Goal: Task Accomplishment & Management: Manage account settings

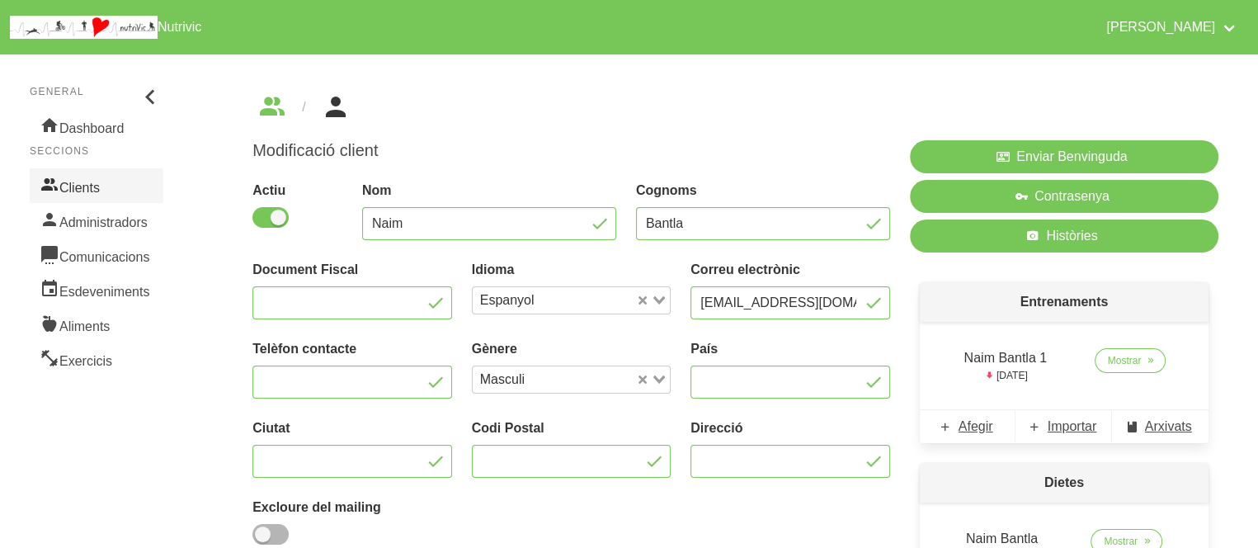
click at [69, 179] on link "Clients" at bounding box center [97, 185] width 134 height 35
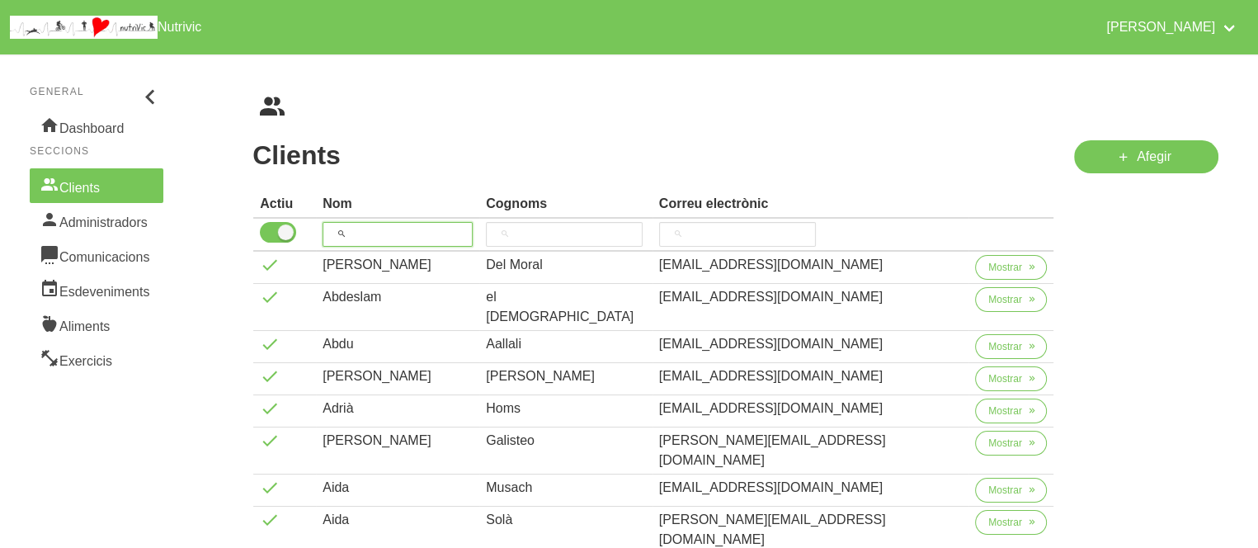
click at [445, 241] on input "search" at bounding box center [398, 234] width 150 height 25
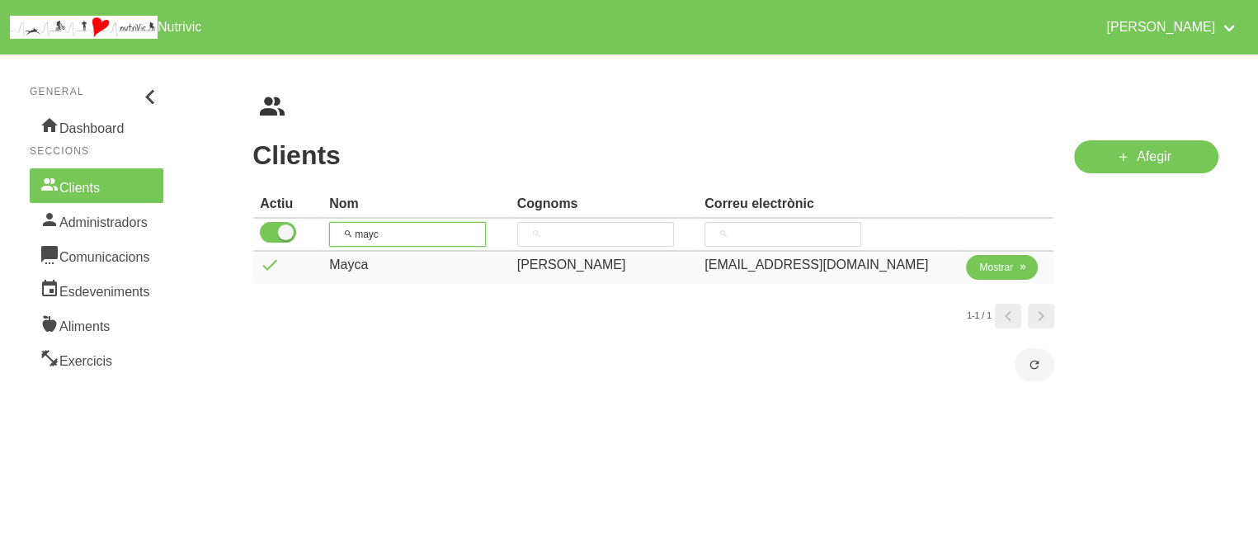
type input "mayc"
click at [1013, 275] on button "Mostrar" at bounding box center [1002, 267] width 72 height 25
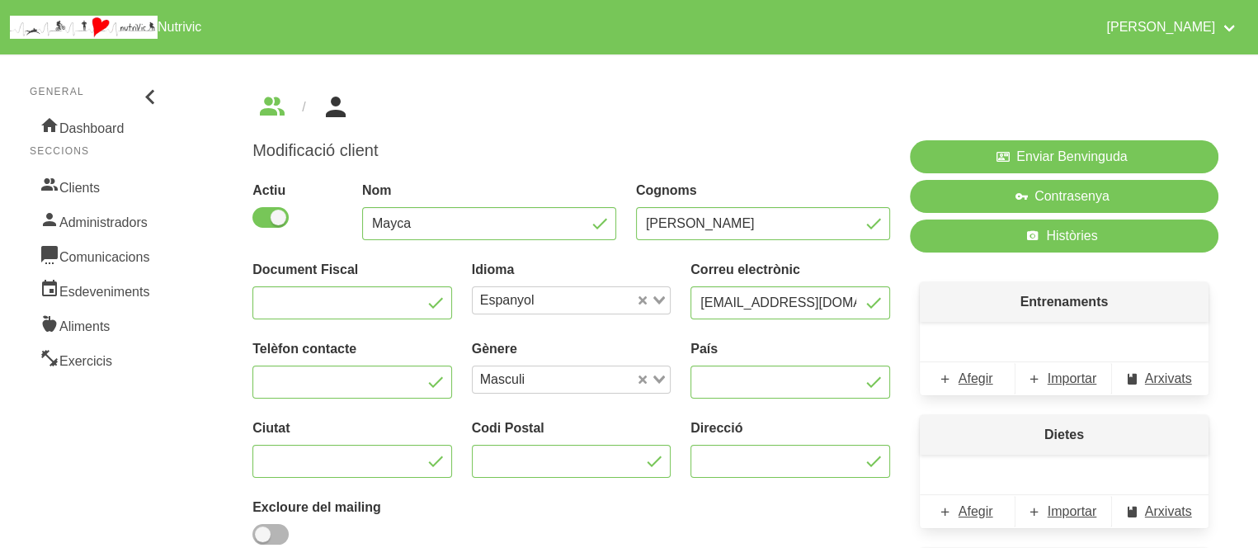
click at [912, 278] on div "Entrenaments Afegir Importar Arxivats" at bounding box center [1064, 338] width 309 height 133
click at [656, 384] on div "Loading..." at bounding box center [660, 377] width 19 height 23
click at [594, 440] on li "Femeni" at bounding box center [572, 433] width 200 height 24
click at [662, 298] on icon "Search for option" at bounding box center [659, 300] width 12 height 8
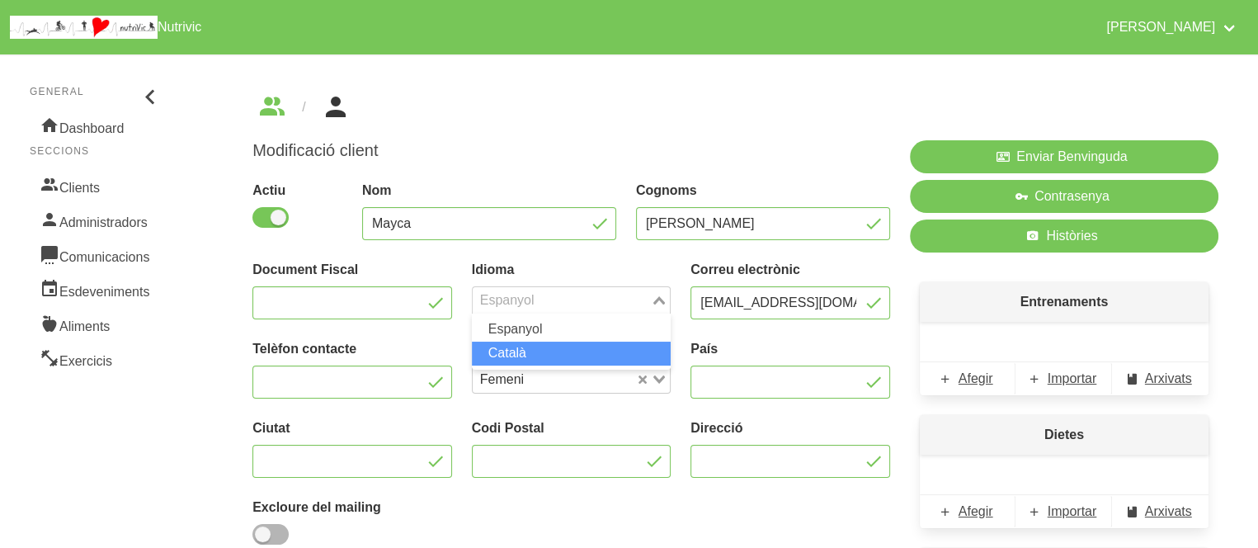
click at [617, 346] on li "Català" at bounding box center [572, 354] width 200 height 24
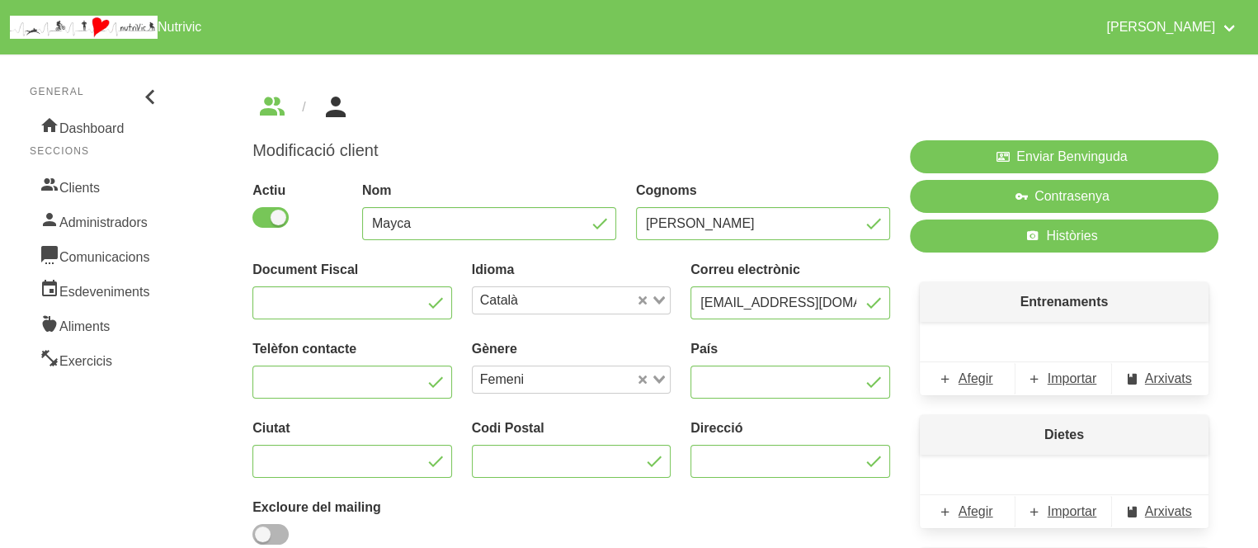
click at [234, 450] on div "Modificació client Actiu Nom Mayca Cognoms [PERSON_NAME] Document Fiscal Idioma…" at bounding box center [735, 387] width 1045 height 666
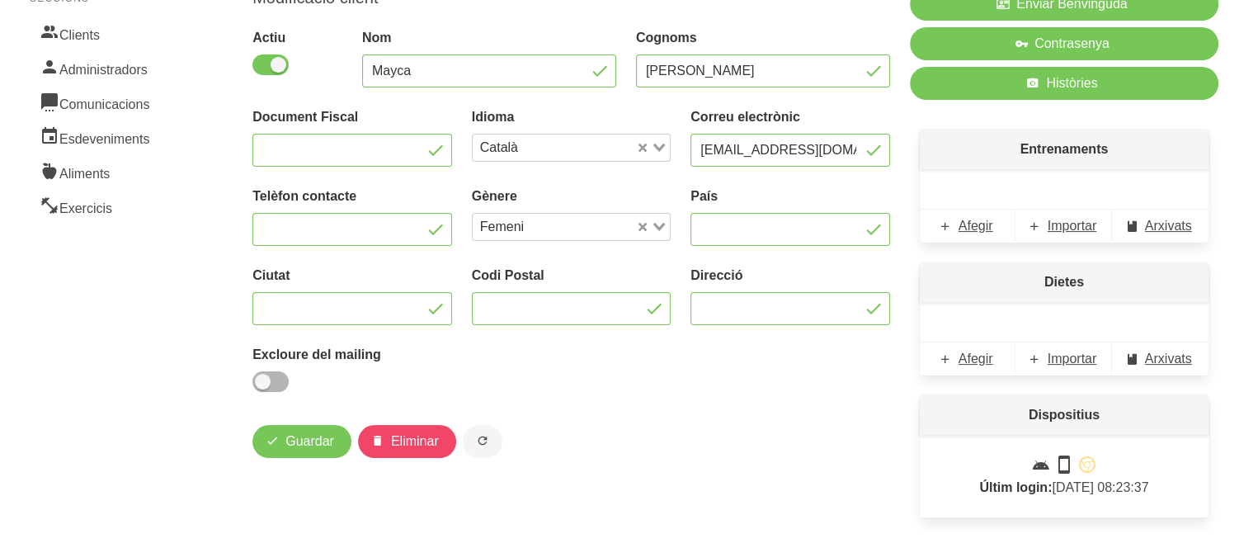
scroll to position [181, 0]
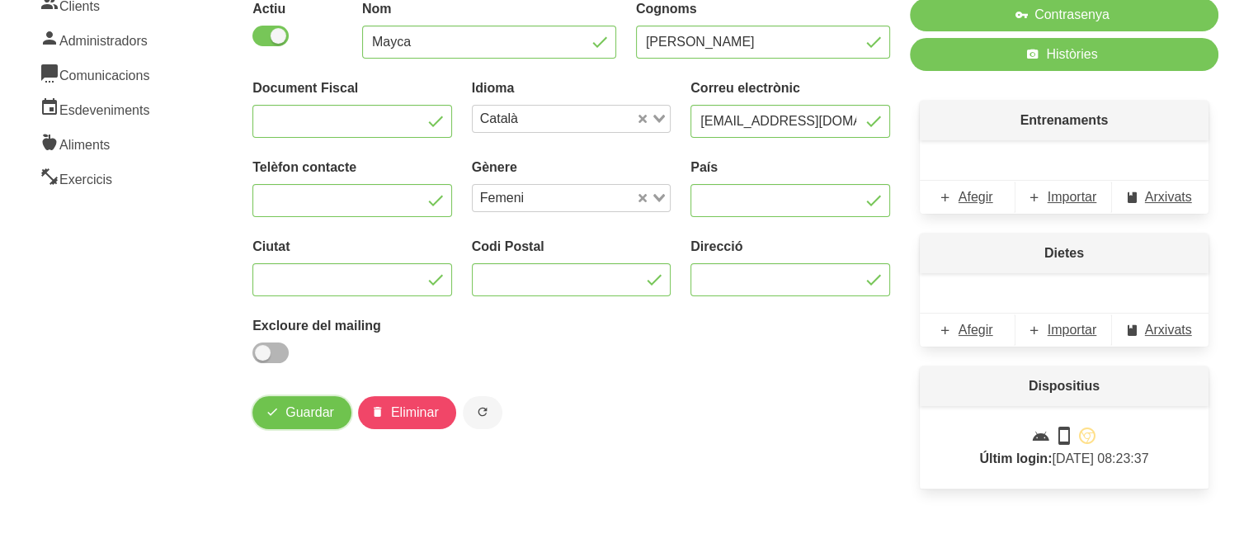
click at [292, 406] on span "Guardar" at bounding box center [309, 413] width 49 height 20
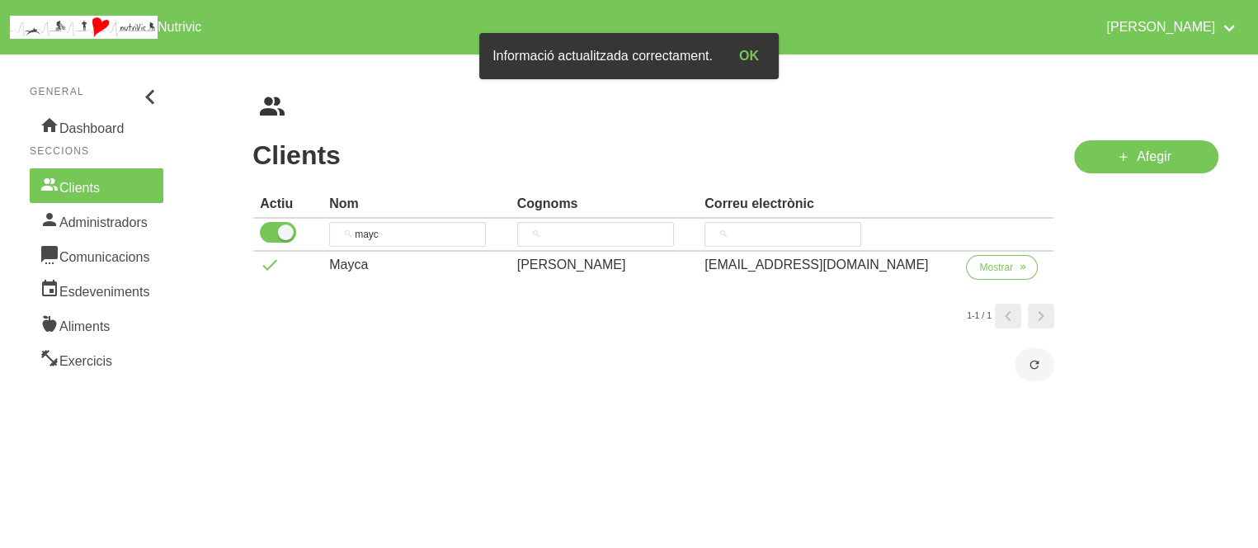
click at [292, 406] on div "Clients Cognoms Correu electrònic Actiu Nom Cognoms Correu electrònic mayc [PER…" at bounding box center [735, 237] width 1045 height 366
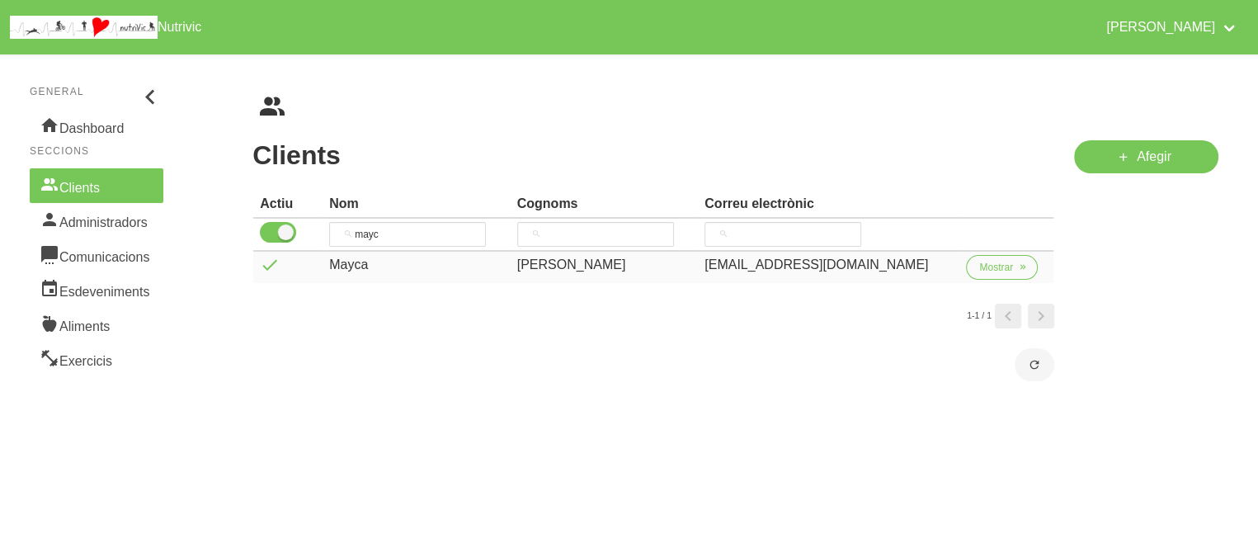
click at [847, 266] on div "[EMAIL_ADDRESS][DOMAIN_NAME]" at bounding box center [828, 265] width 248 height 20
copy div "[EMAIL_ADDRESS][DOMAIN_NAME] Mostrar"
click at [396, 237] on input "mayc" at bounding box center [407, 234] width 157 height 25
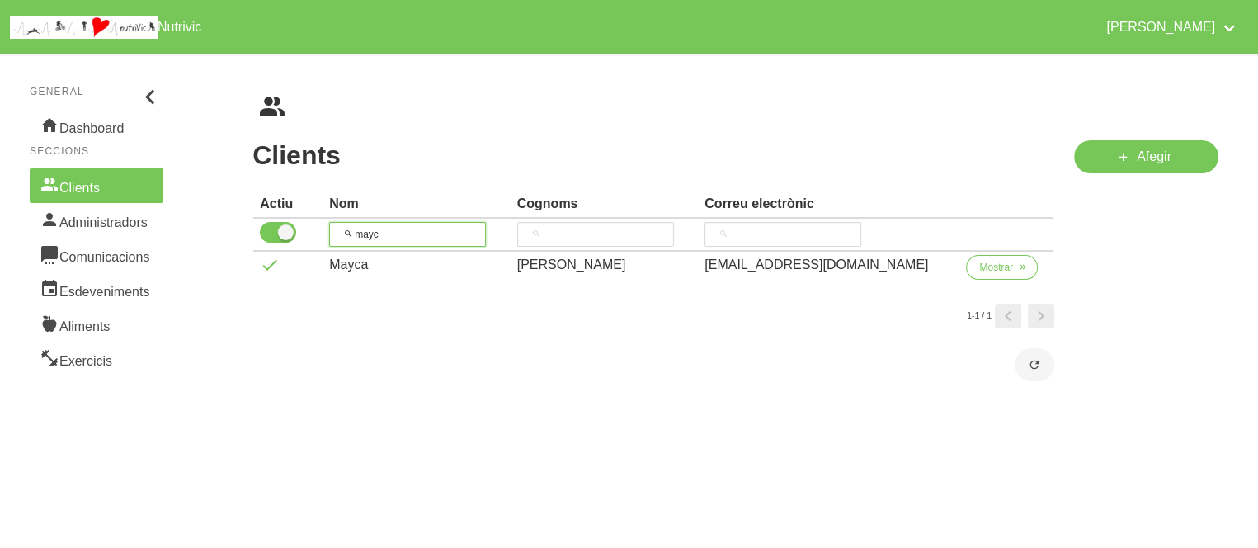
click at [396, 237] on input "mayc" at bounding box center [407, 234] width 157 height 25
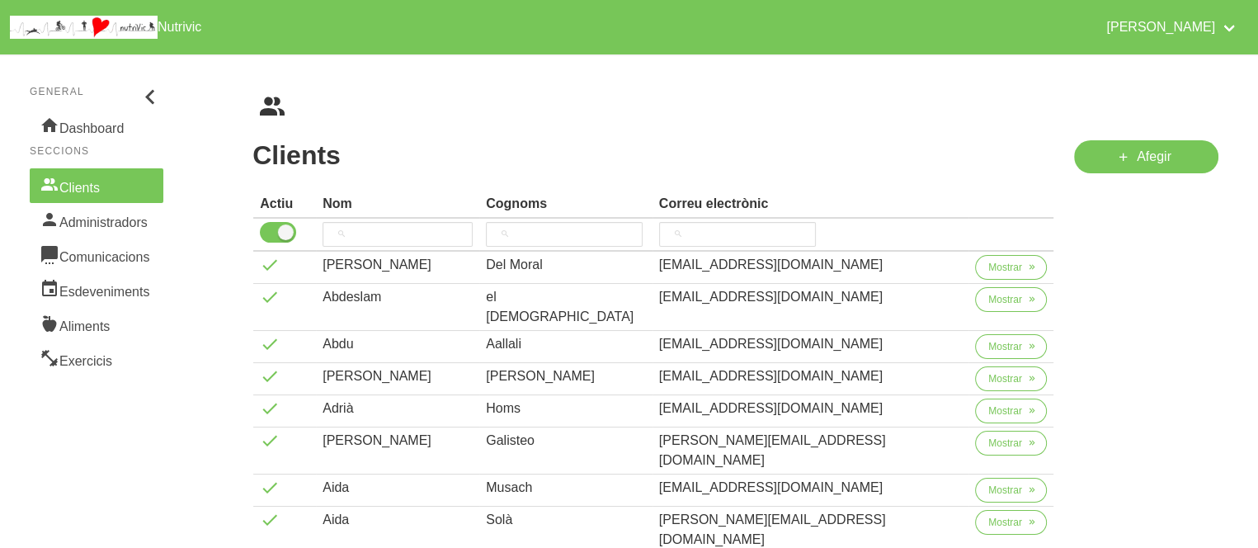
click at [462, 126] on div "Clients Cognoms Correu electrònic Actiu Nom Cognoms Correu electrònic [PERSON_N…" at bounding box center [735, 484] width 1045 height 861
click at [464, 149] on h1 "Clients" at bounding box center [653, 155] width 802 height 30
